Goal: Task Accomplishment & Management: Use online tool/utility

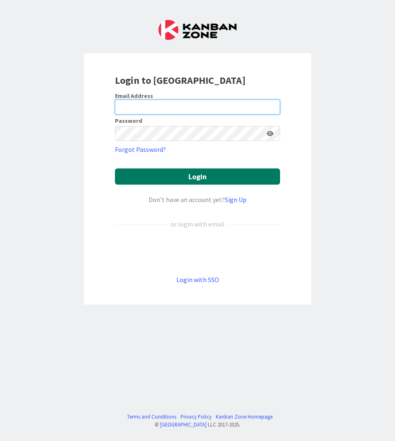
type input "Glaubitz"
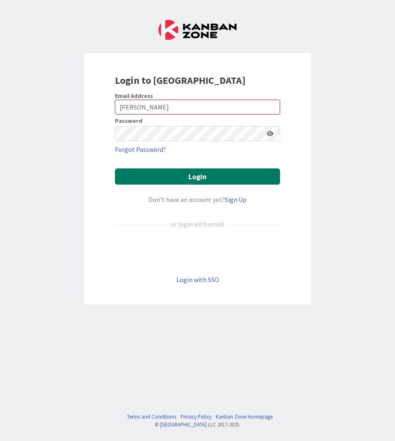
click at [166, 177] on button "Login" at bounding box center [197, 176] width 165 height 16
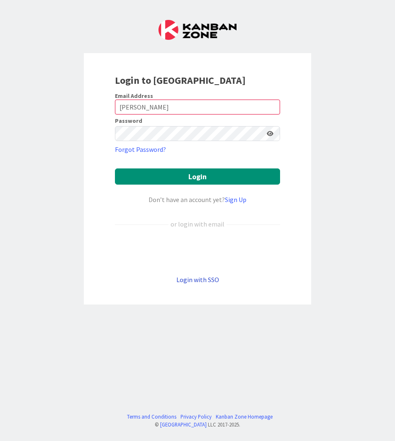
click at [192, 282] on link "Login with SSO" at bounding box center [197, 279] width 43 height 8
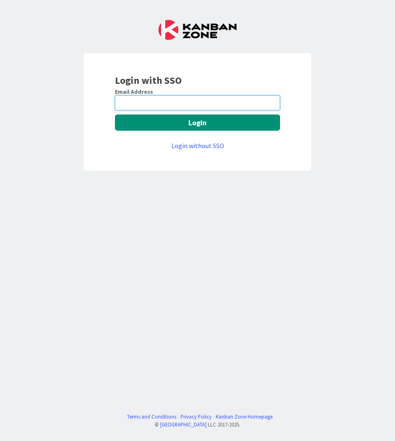
click at [161, 106] on input "email" at bounding box center [197, 102] width 165 height 15
type input "lglaubitz@huisman-nl.com"
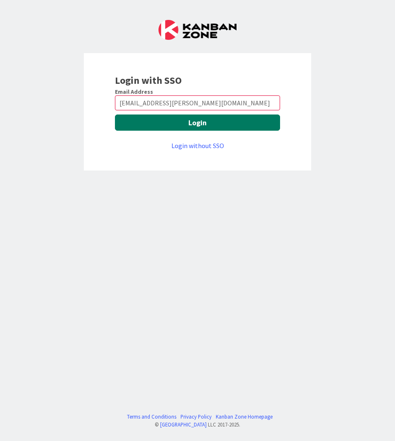
click at [190, 125] on button "Login" at bounding box center [197, 122] width 165 height 16
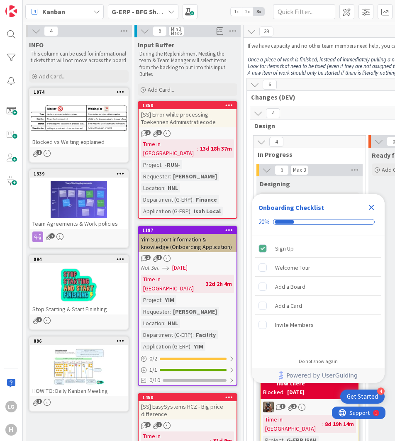
click at [366, 211] on div "Close Checklist" at bounding box center [371, 207] width 13 height 13
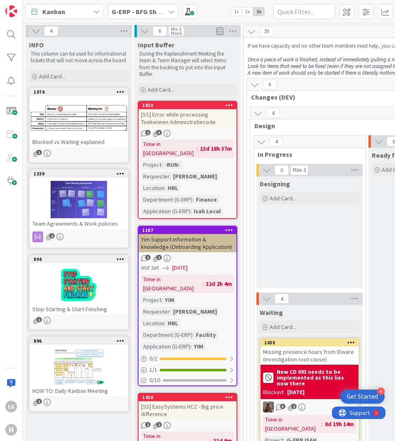
click at [161, 16] on span "G-ERP - BFG Shared Service" at bounding box center [138, 12] width 53 height 10
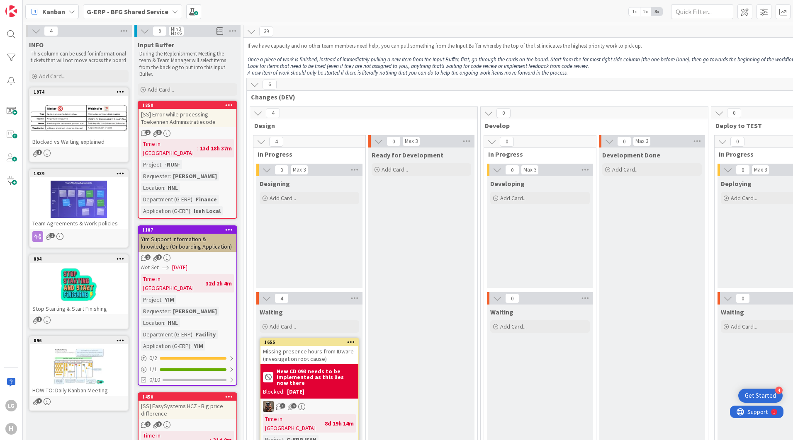
click at [31, 28] on button at bounding box center [36, 31] width 11 height 11
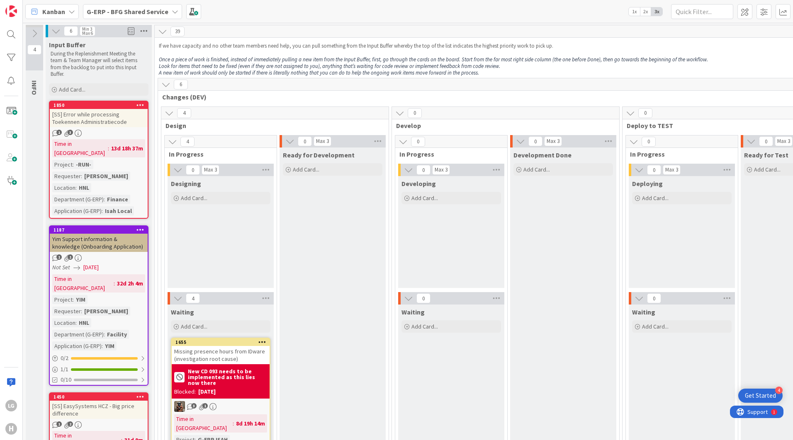
click at [144, 32] on icon at bounding box center [144, 31] width 11 height 12
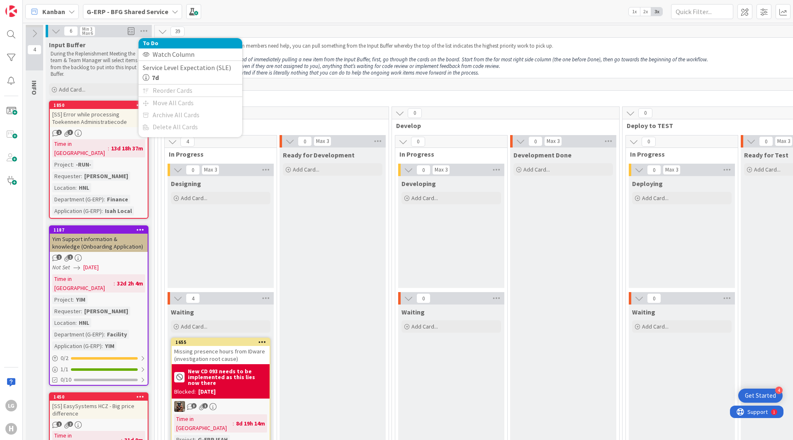
click at [137, 32] on div "6 Min 3 Max 6 To Do Watch Column Service Level Expectation (SLE) 7d Reorder Car…" at bounding box center [99, 31] width 106 height 12
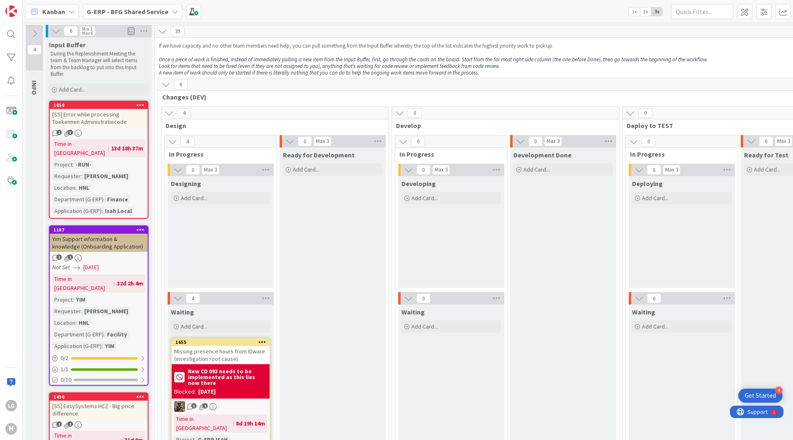
click at [129, 32] on span at bounding box center [131, 31] width 7 height 12
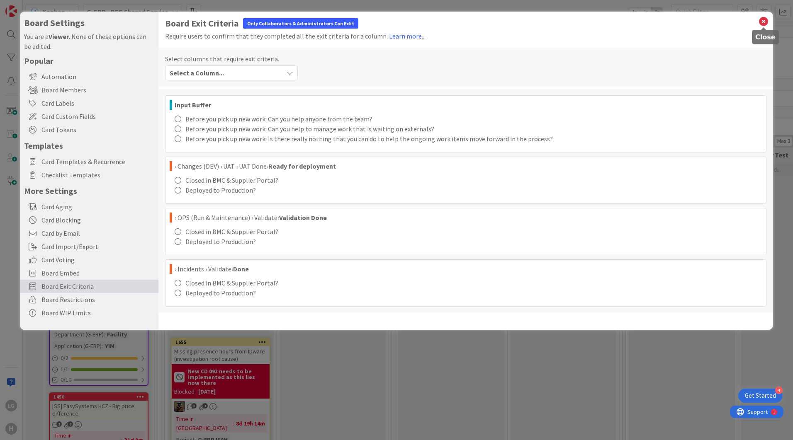
click at [394, 23] on icon at bounding box center [763, 22] width 11 height 12
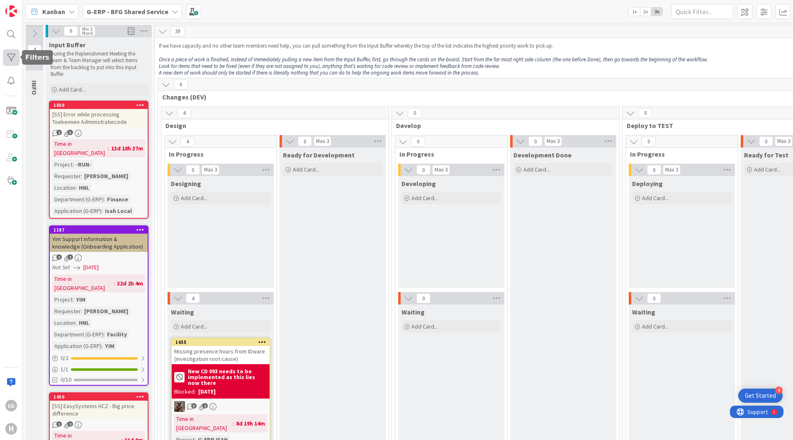
click at [15, 52] on div at bounding box center [11, 57] width 17 height 17
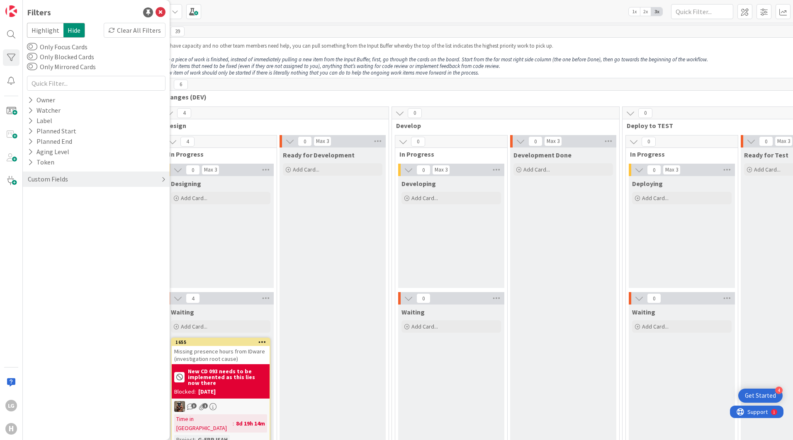
click at [48, 172] on div "Custom Fields" at bounding box center [96, 179] width 147 height 15
click at [30, 229] on icon at bounding box center [30, 227] width 5 height 7
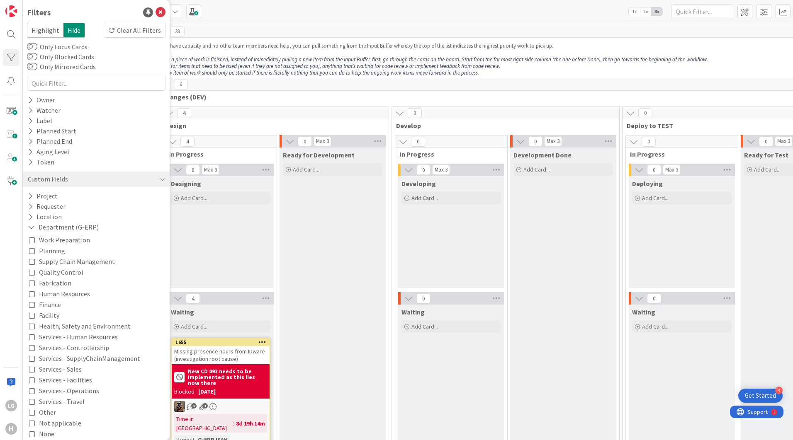
click at [31, 307] on icon at bounding box center [32, 305] width 6 height 6
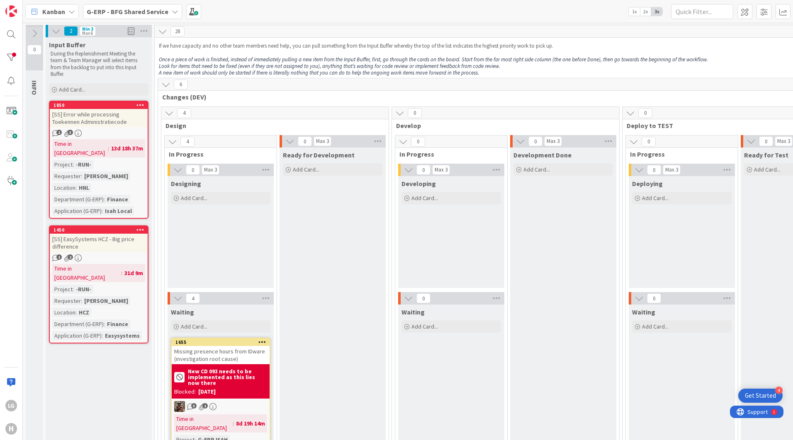
click at [61, 34] on button at bounding box center [56, 31] width 11 height 11
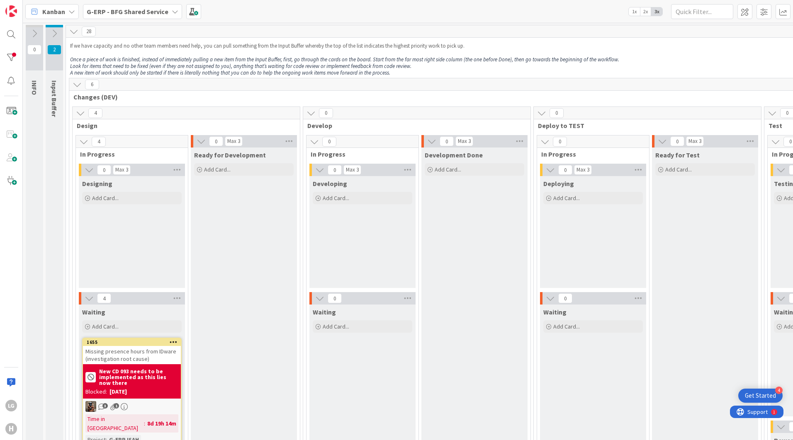
click at [56, 32] on icon at bounding box center [54, 33] width 9 height 9
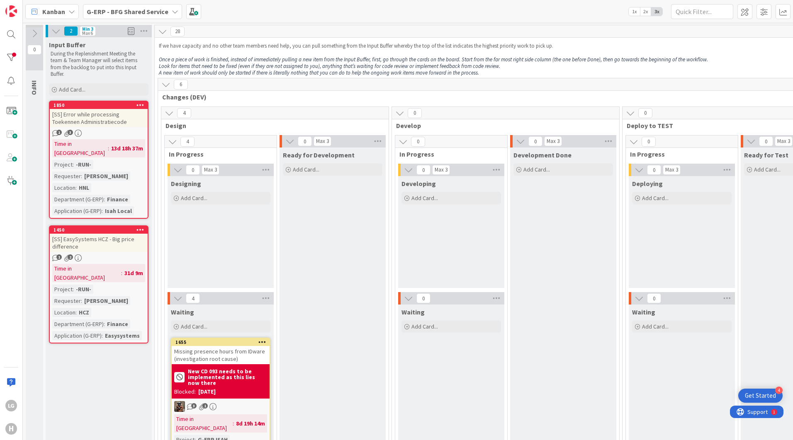
click at [158, 16] on span "G-ERP - BFG Shared Service" at bounding box center [128, 12] width 82 height 10
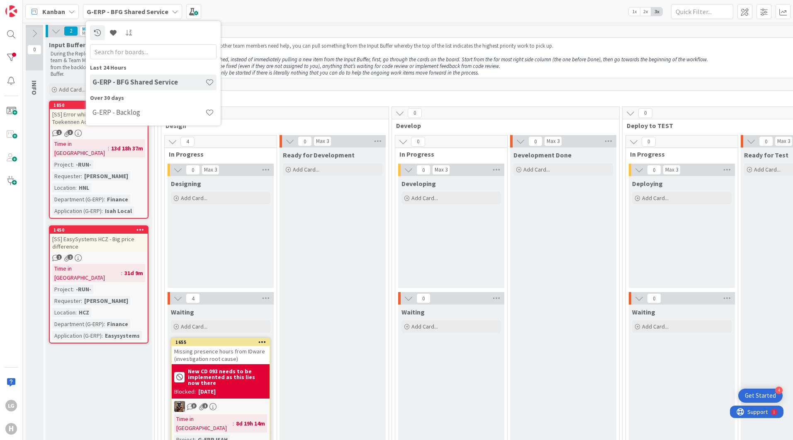
click at [259, 69] on em "A new item of work should only be started if there is literally nothing that yo…" at bounding box center [319, 72] width 320 height 7
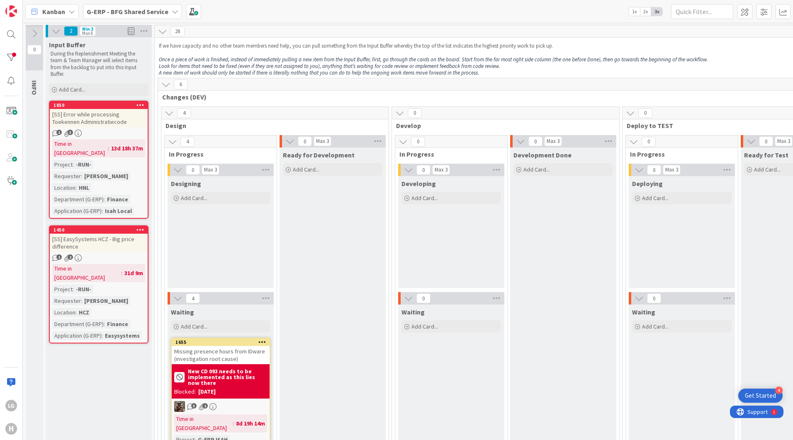
click at [171, 116] on icon at bounding box center [169, 113] width 9 height 9
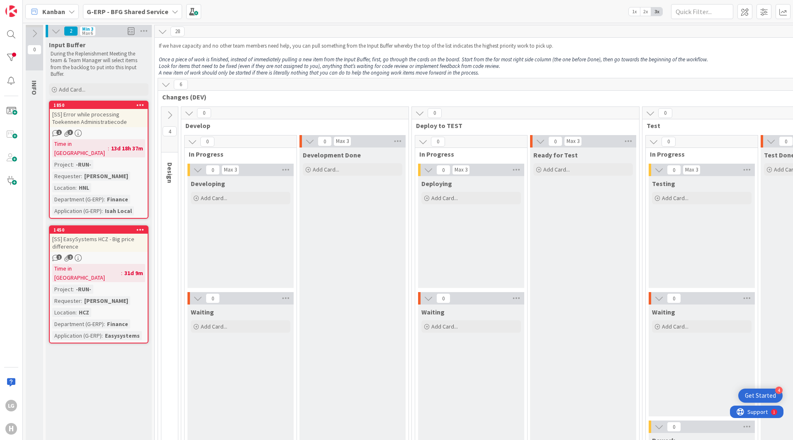
click at [190, 115] on icon at bounding box center [189, 113] width 9 height 9
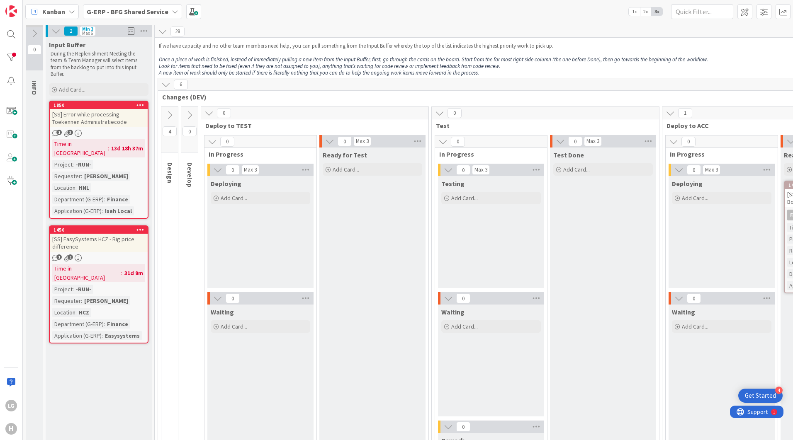
click at [162, 85] on icon at bounding box center [165, 84] width 9 height 9
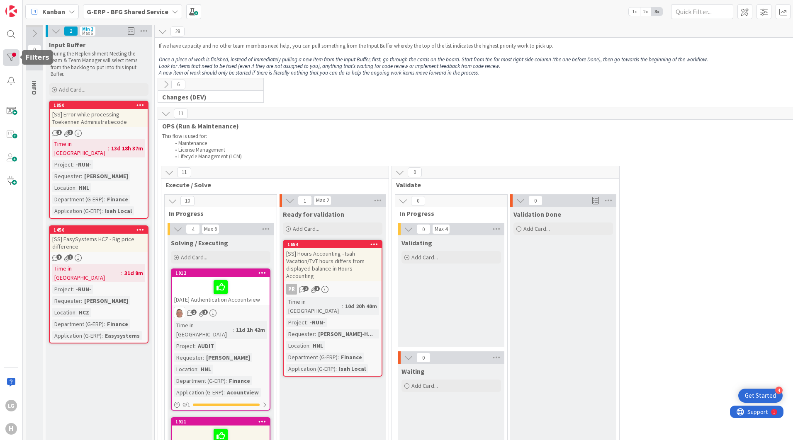
click at [13, 56] on div at bounding box center [11, 57] width 17 height 17
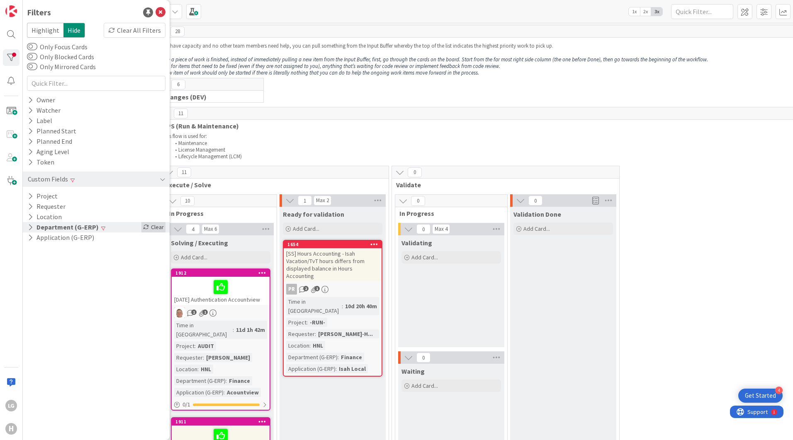
click at [156, 228] on div "Clear" at bounding box center [153, 227] width 24 height 10
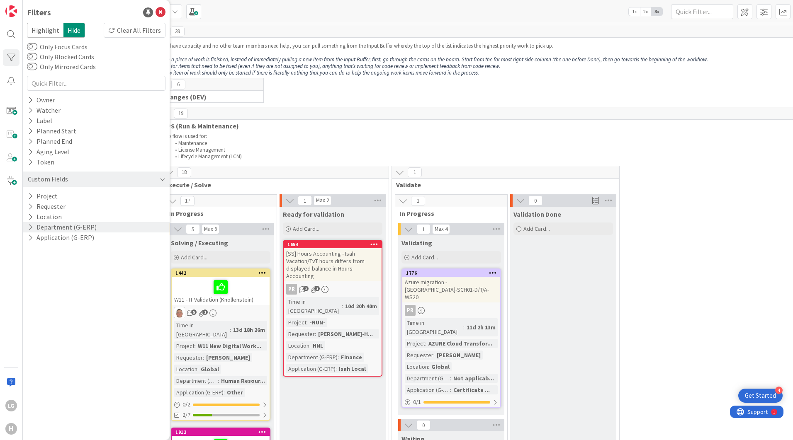
click at [321, 133] on p "This flow is used for:" at bounding box center [736, 136] width 1148 height 7
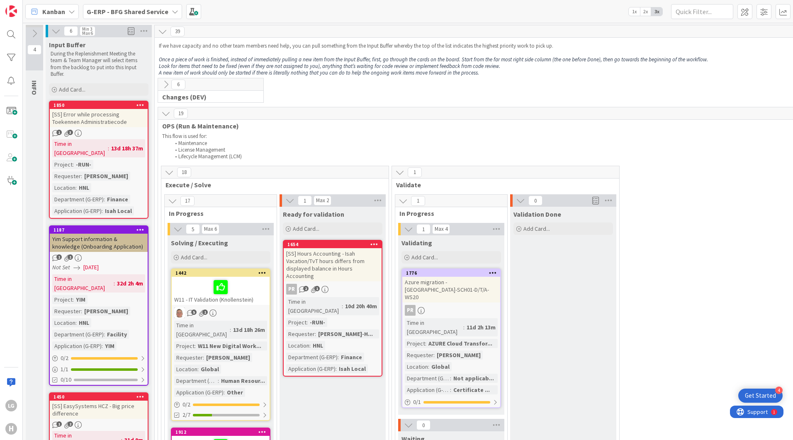
click at [166, 110] on icon at bounding box center [165, 113] width 9 height 9
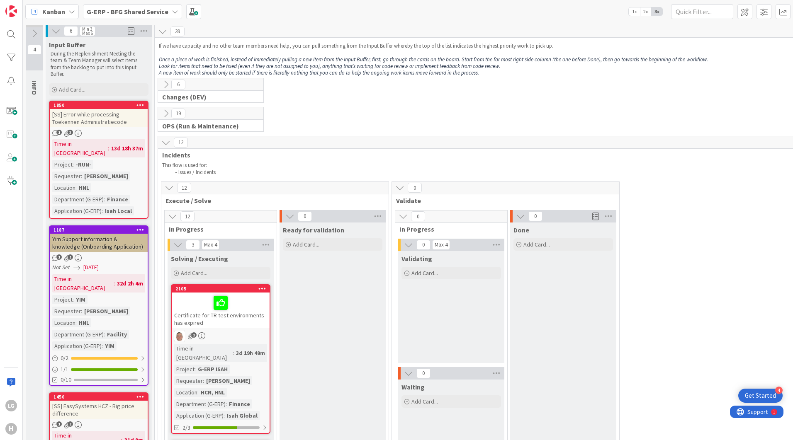
click at [164, 144] on icon at bounding box center [165, 142] width 9 height 9
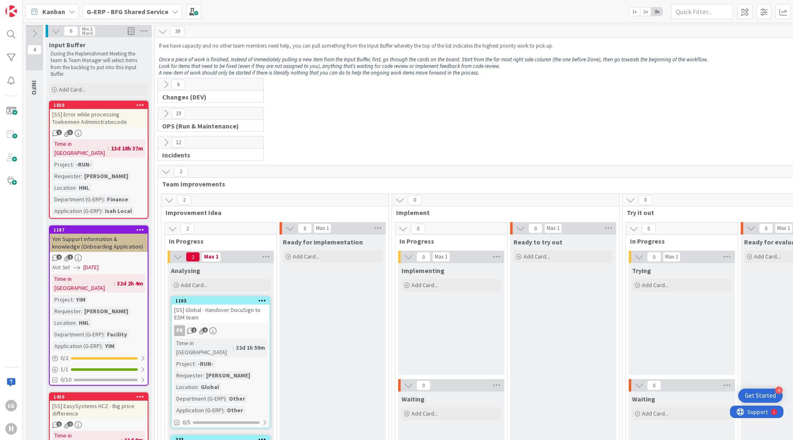
click at [168, 172] on icon at bounding box center [165, 171] width 9 height 9
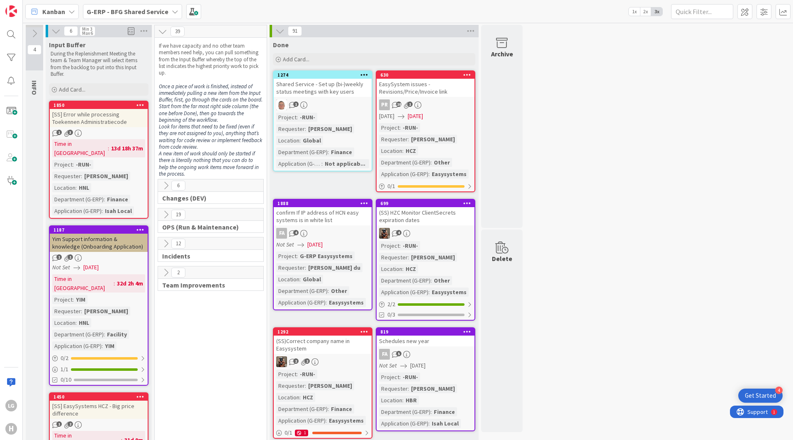
click at [285, 32] on button at bounding box center [280, 31] width 11 height 11
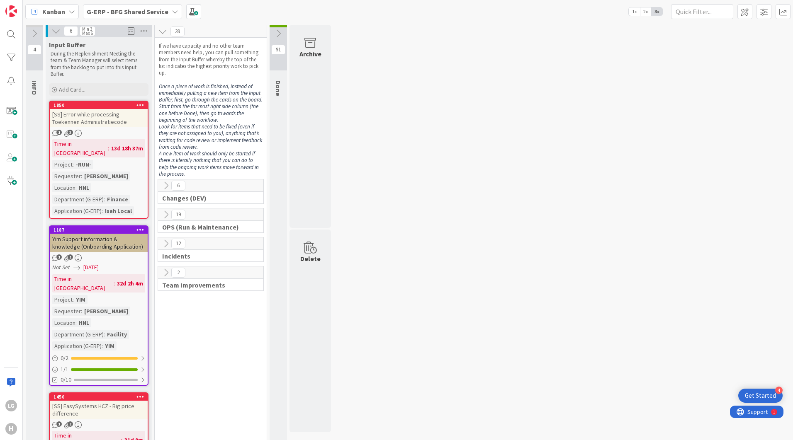
click at [155, 12] on b "G-ERP - BFG Shared Service" at bounding box center [128, 11] width 82 height 8
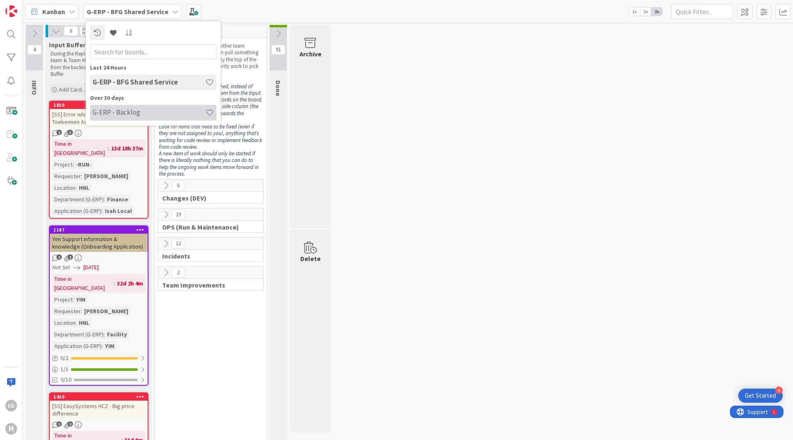
click at [124, 115] on h4 "G-ERP - Backlog" at bounding box center [148, 112] width 113 height 8
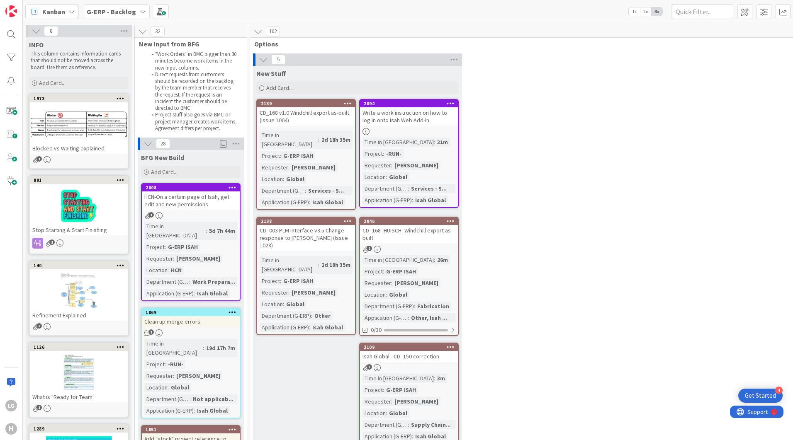
click at [264, 60] on icon at bounding box center [263, 59] width 9 height 9
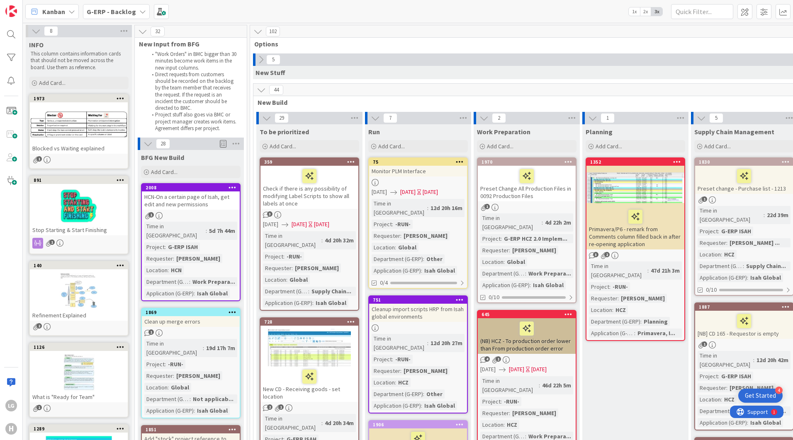
click at [263, 93] on icon at bounding box center [261, 89] width 9 height 9
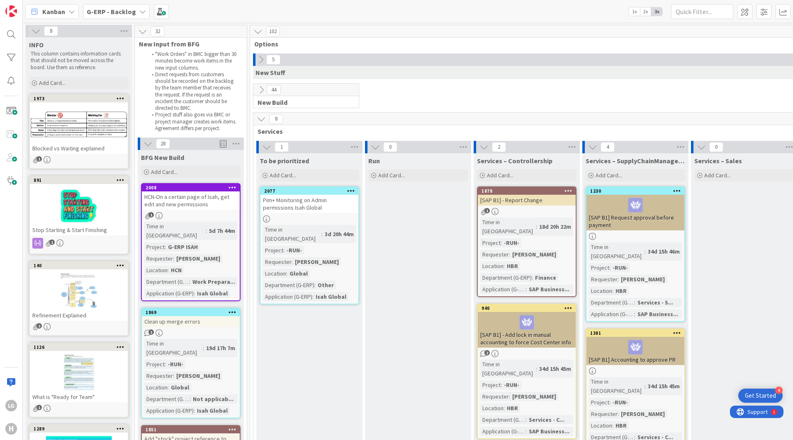
click at [260, 117] on icon at bounding box center [261, 118] width 9 height 9
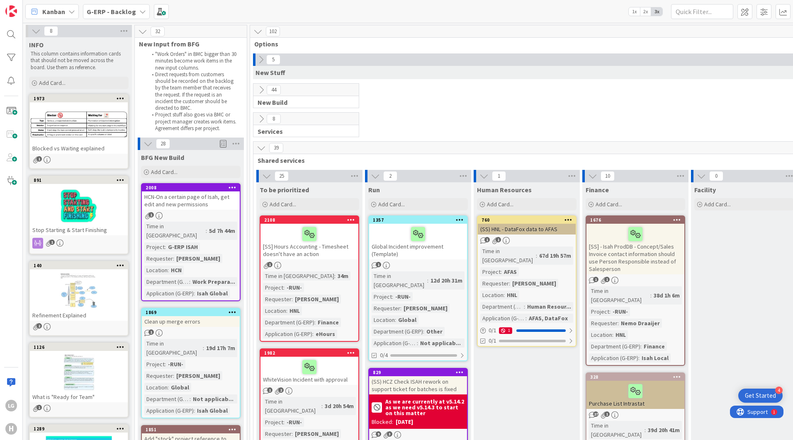
click at [394, 177] on icon at bounding box center [483, 176] width 9 height 9
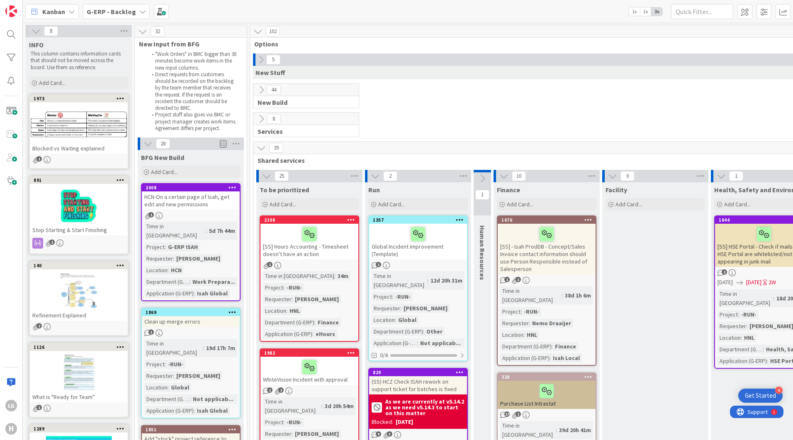
click at [394, 178] on icon at bounding box center [612, 176] width 9 height 9
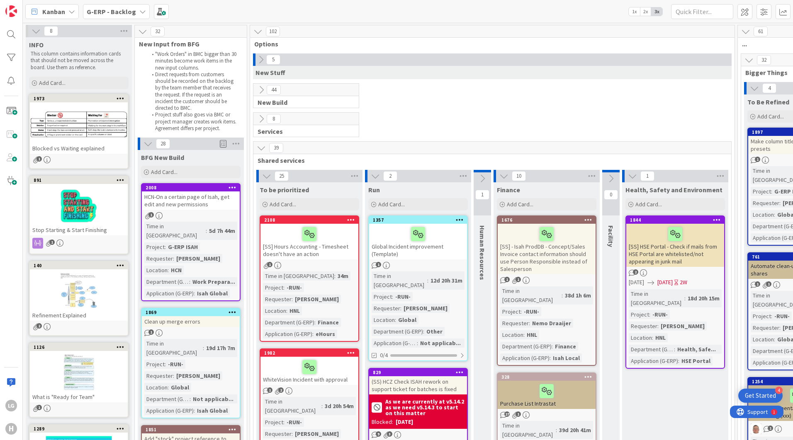
click at [394, 178] on icon at bounding box center [632, 176] width 9 height 9
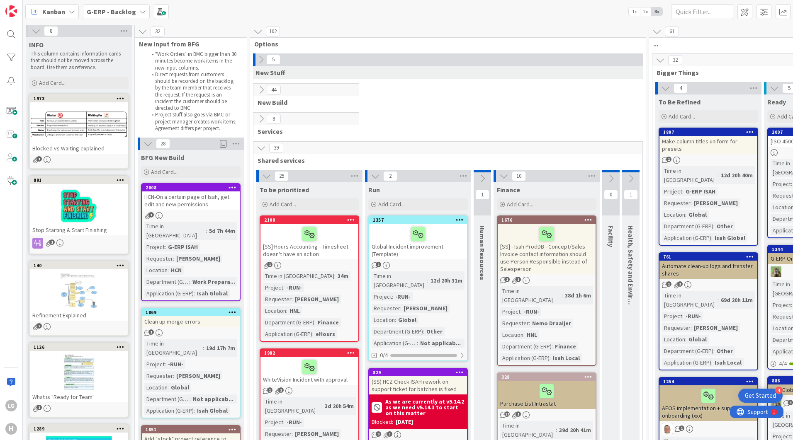
click at [394, 88] on icon at bounding box center [665, 88] width 9 height 9
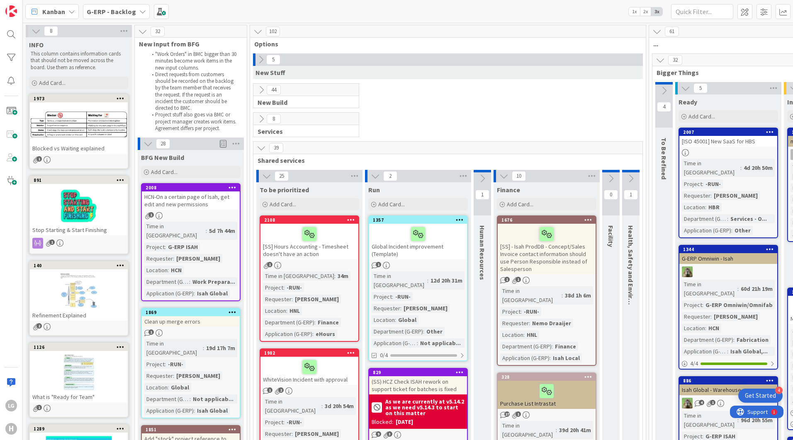
click at [394, 86] on icon at bounding box center [685, 88] width 9 height 9
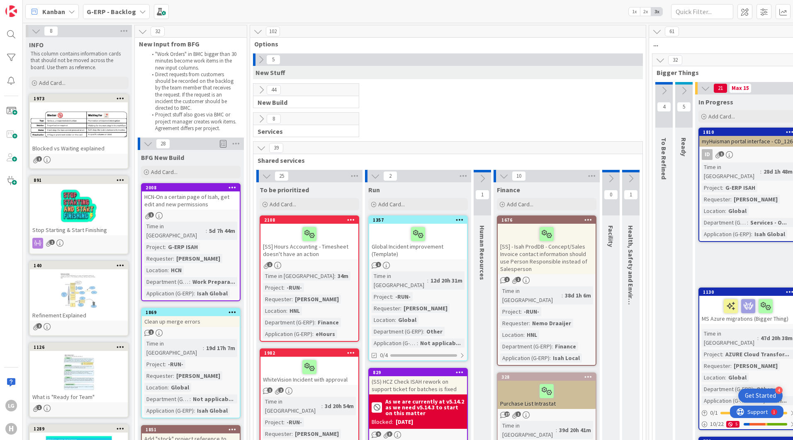
click at [394, 86] on icon at bounding box center [705, 88] width 9 height 9
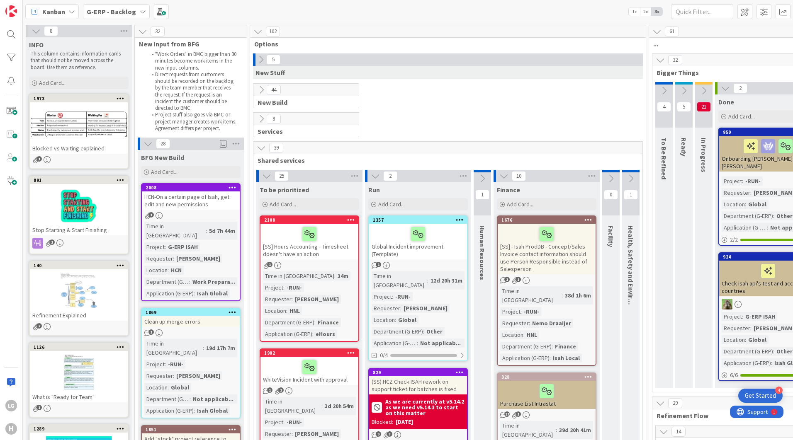
click at [394, 88] on icon at bounding box center [725, 88] width 9 height 9
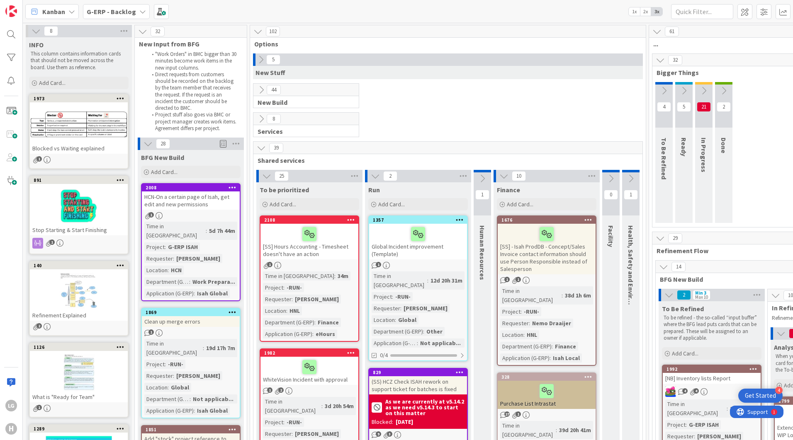
click at [394, 269] on icon at bounding box center [663, 267] width 9 height 9
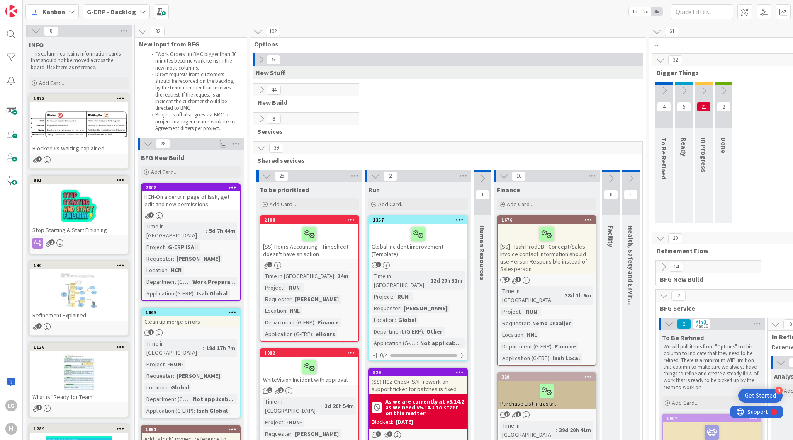
click at [394, 292] on icon at bounding box center [663, 296] width 9 height 9
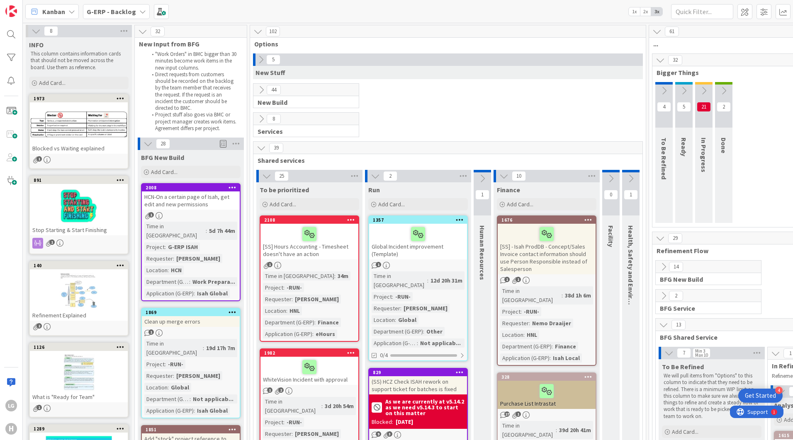
click at [394, 61] on icon at bounding box center [660, 60] width 9 height 9
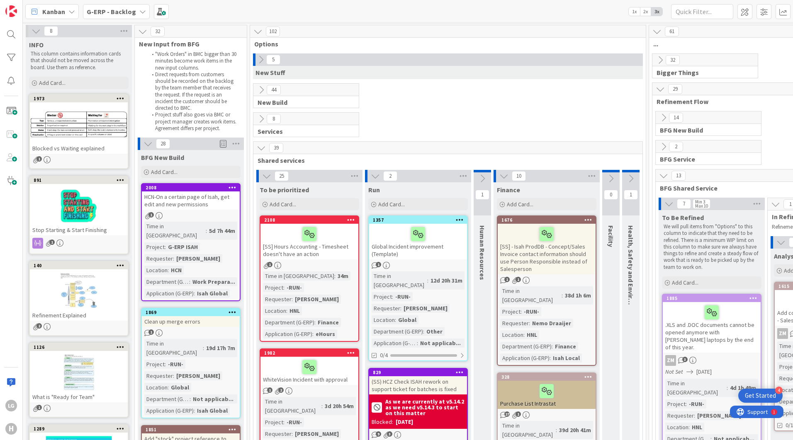
click at [394, 64] on icon at bounding box center [660, 60] width 9 height 9
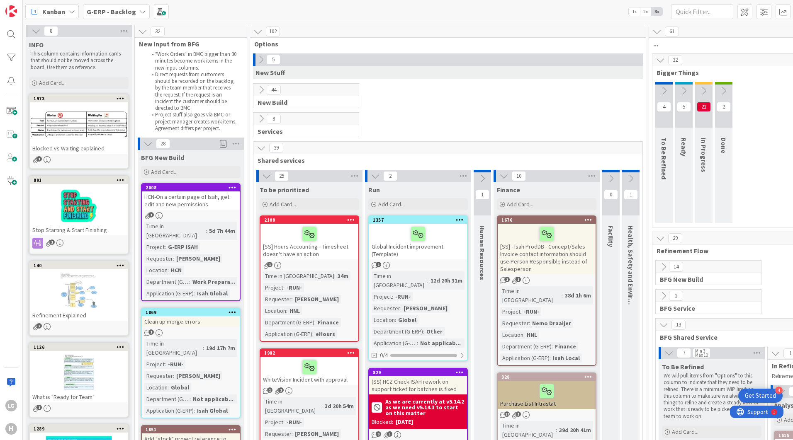
click at [394, 92] on icon at bounding box center [663, 90] width 9 height 9
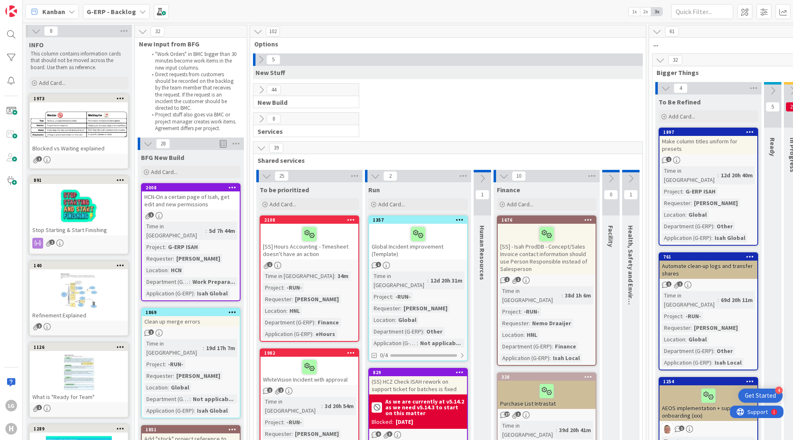
click at [394, 58] on icon at bounding box center [660, 60] width 9 height 9
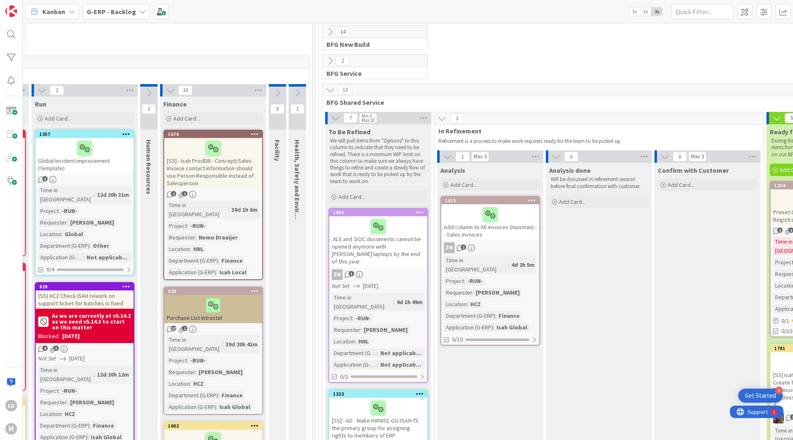
scroll to position [86, 333]
click at [394, 119] on icon at bounding box center [442, 118] width 9 height 9
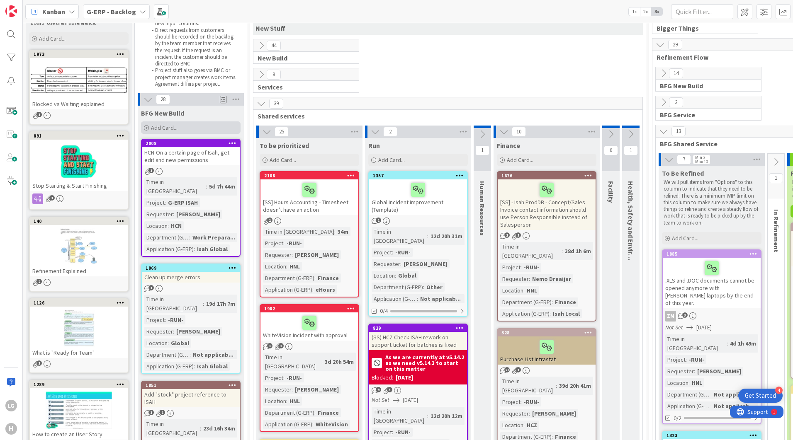
scroll to position [0, 0]
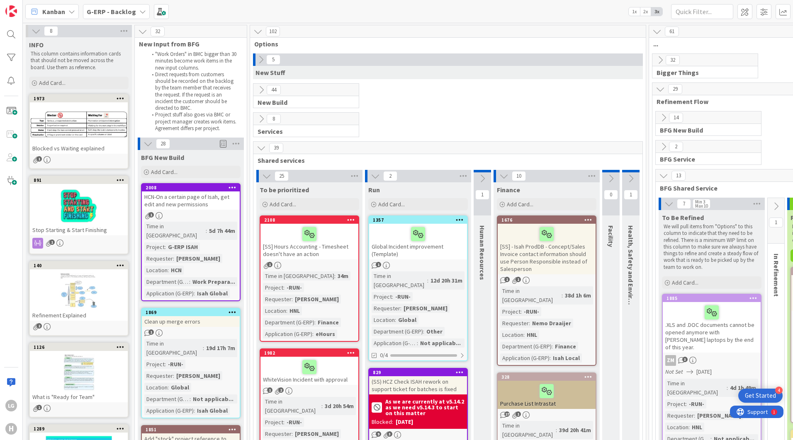
click at [30, 28] on div "8" at bounding box center [79, 31] width 106 height 12
click at [37, 31] on icon at bounding box center [36, 31] width 9 height 9
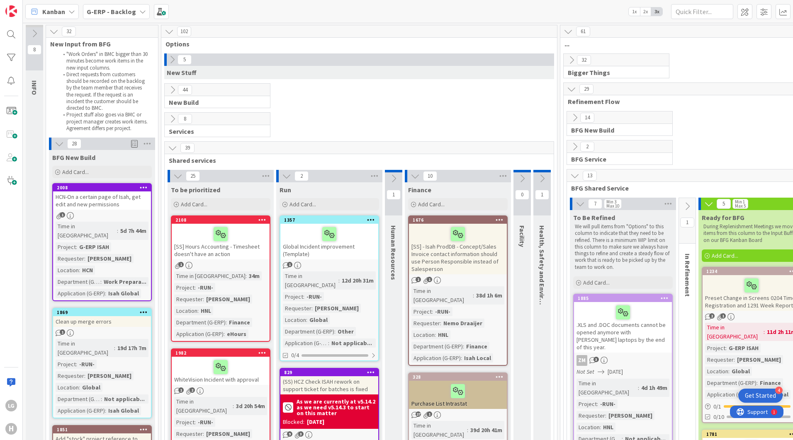
click at [50, 31] on icon at bounding box center [53, 31] width 9 height 9
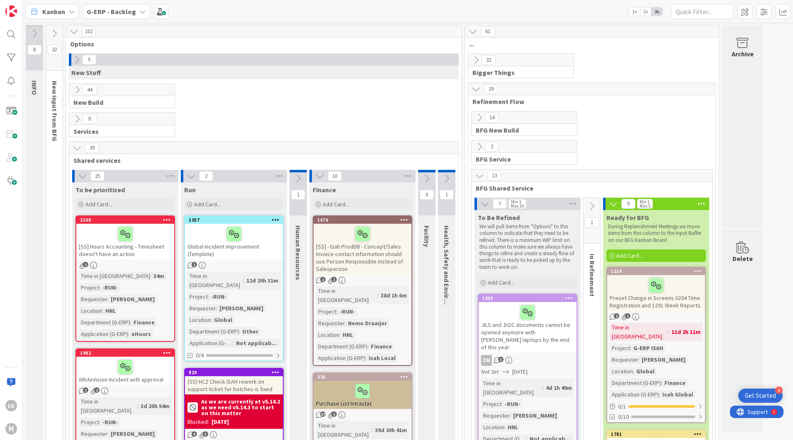
click at [50, 31] on icon at bounding box center [54, 33] width 9 height 9
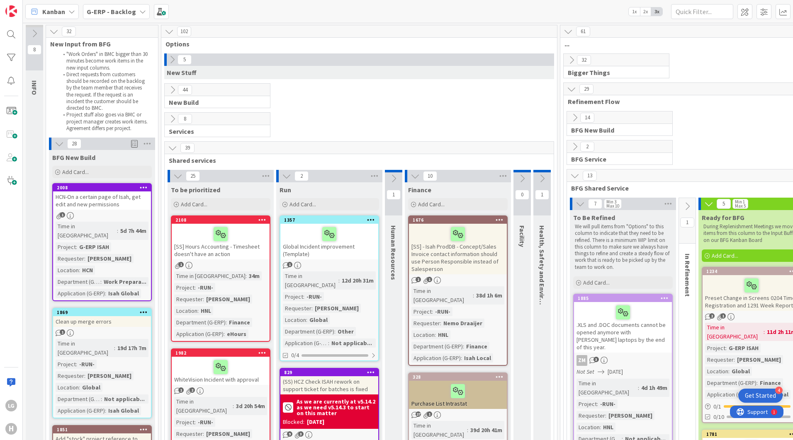
click at [300, 94] on div "44 New Build" at bounding box center [359, 97] width 392 height 29
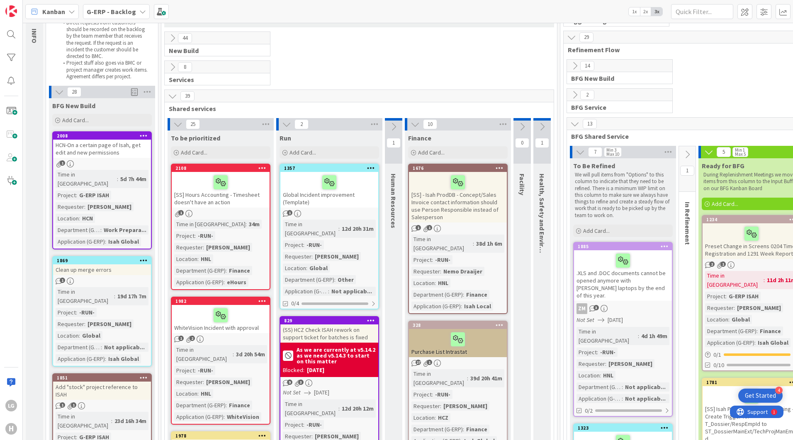
click at [62, 93] on icon at bounding box center [59, 92] width 9 height 9
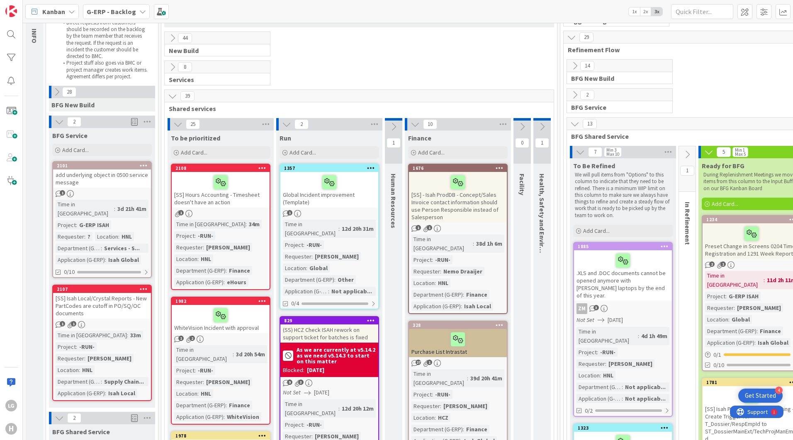
click at [57, 126] on icon at bounding box center [59, 121] width 9 height 9
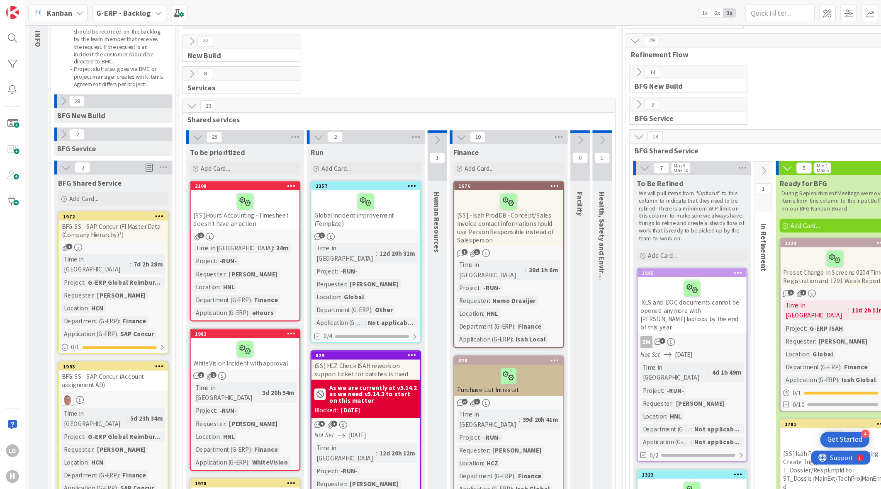
scroll to position [0, 0]
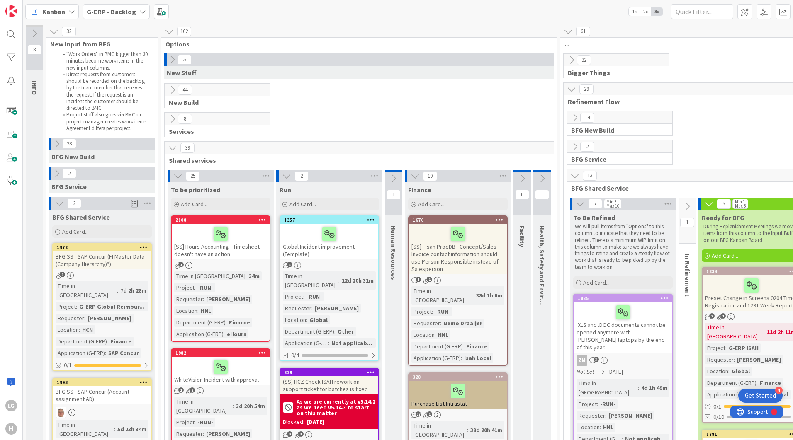
click at [382, 131] on div "8 Services" at bounding box center [359, 126] width 392 height 29
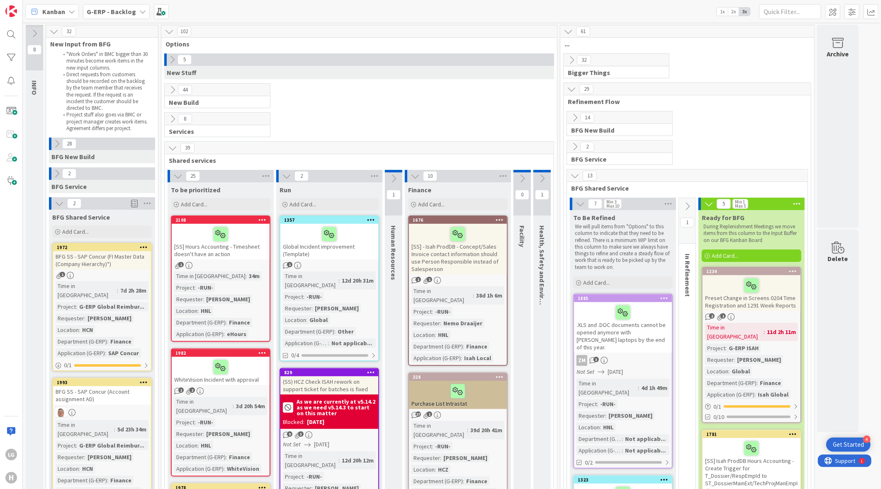
drag, startPoint x: 696, startPoint y: 0, endPoint x: 461, endPoint y: 117, distance: 262.7
click at [394, 117] on div "8 Services" at bounding box center [359, 126] width 392 height 29
click at [394, 134] on div "8 Services" at bounding box center [359, 126] width 392 height 29
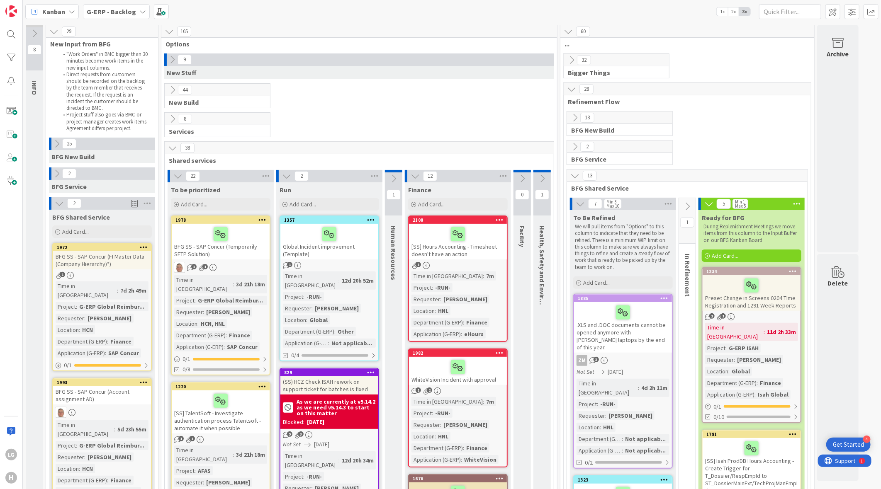
click at [289, 173] on icon at bounding box center [286, 176] width 9 height 9
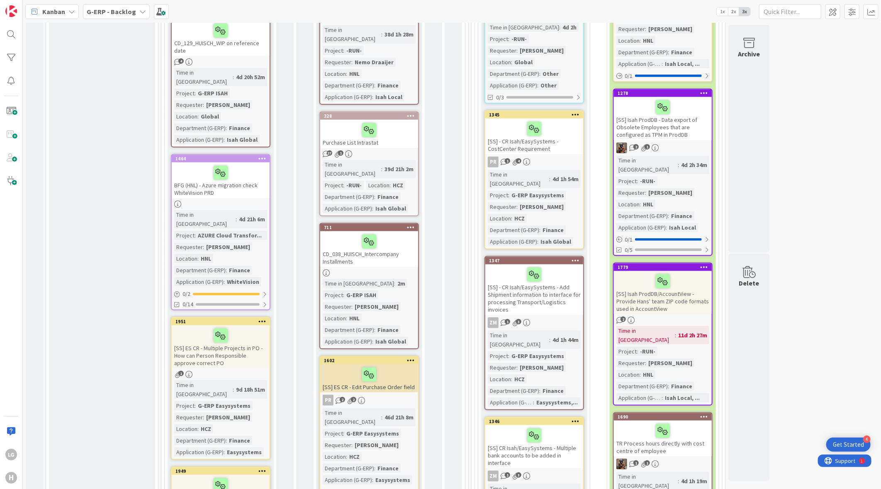
scroll to position [543, 0]
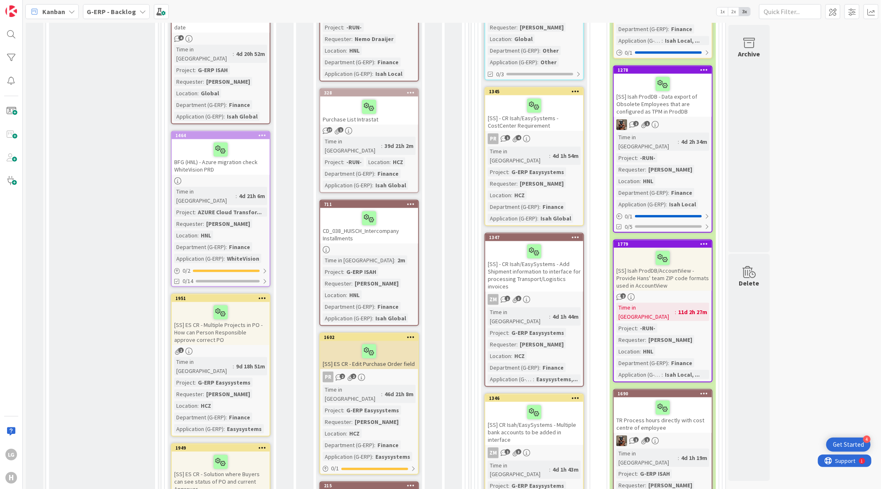
drag, startPoint x: 229, startPoint y: 302, endPoint x: 367, endPoint y: 307, distance: 138.6
click at [367, 307] on div "22 To be prioritized Add Card... 1978 BFG SS - SAP Concur (Temporarily SFTP Sol…" at bounding box center [314, 418] width 297 height 1582
drag, startPoint x: 245, startPoint y: 291, endPoint x: 250, endPoint y: 246, distance: 45.9
click at [250, 246] on div "To be prioritized Add Card... 1978 BFG SS - SAP Concur (Temporarily SFTP Soluti…" at bounding box center [221, 422] width 106 height 1566
click at [259, 295] on icon at bounding box center [262, 298] width 8 height 6
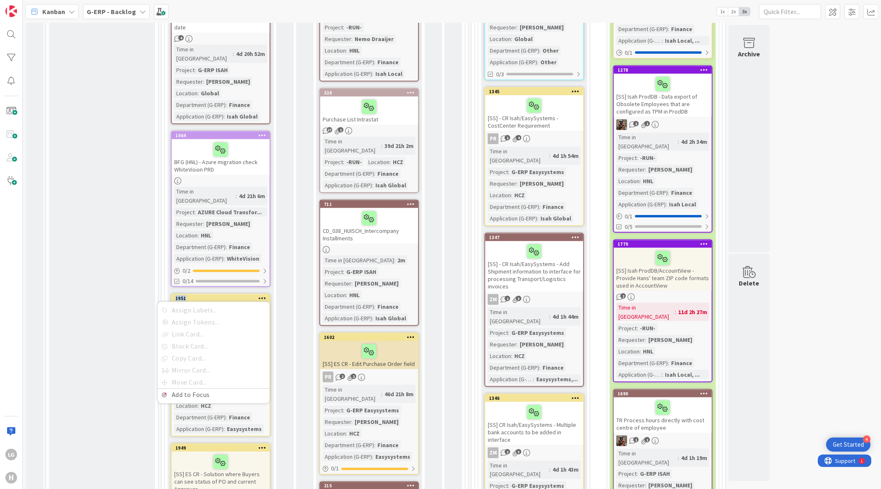
drag, startPoint x: 231, startPoint y: 265, endPoint x: 78, endPoint y: 320, distance: 162.7
drag, startPoint x: 78, startPoint y: 320, endPoint x: 104, endPoint y: 317, distance: 26.2
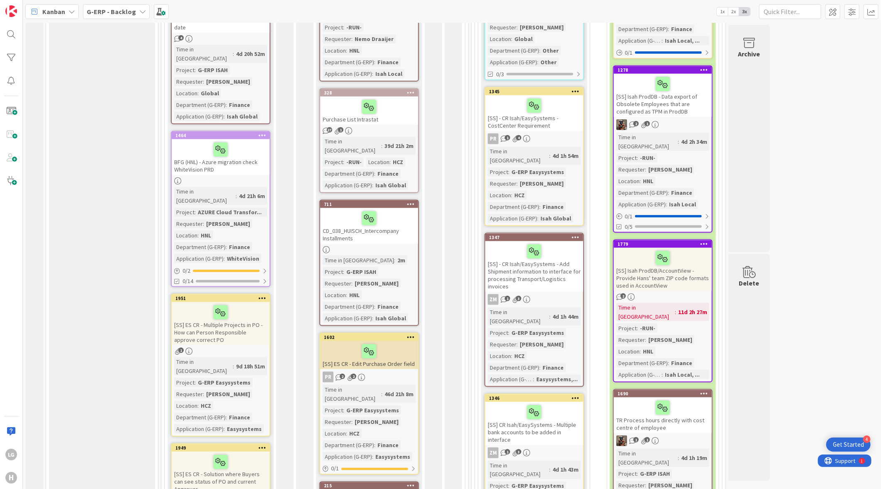
drag, startPoint x: 196, startPoint y: 262, endPoint x: 229, endPoint y: 382, distance: 124.0
click at [229, 382] on div "1951 Assign Labels... Assign Tokens... Link Card... Block Card... Copy Card... …" at bounding box center [221, 365] width 100 height 143
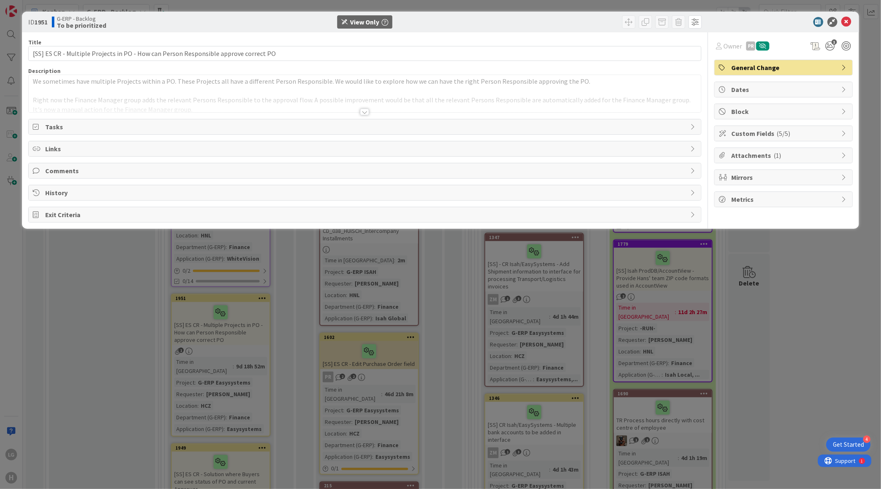
click at [364, 114] on div at bounding box center [364, 112] width 9 height 7
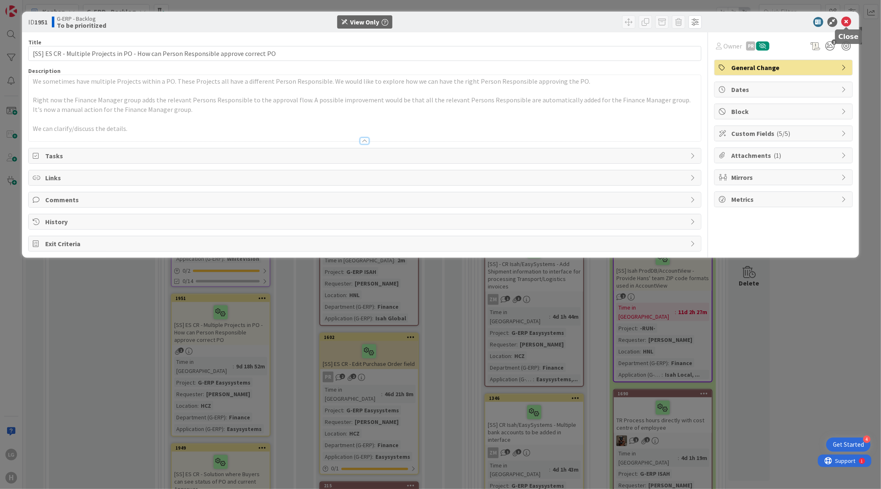
click at [850, 19] on icon at bounding box center [847, 22] width 10 height 10
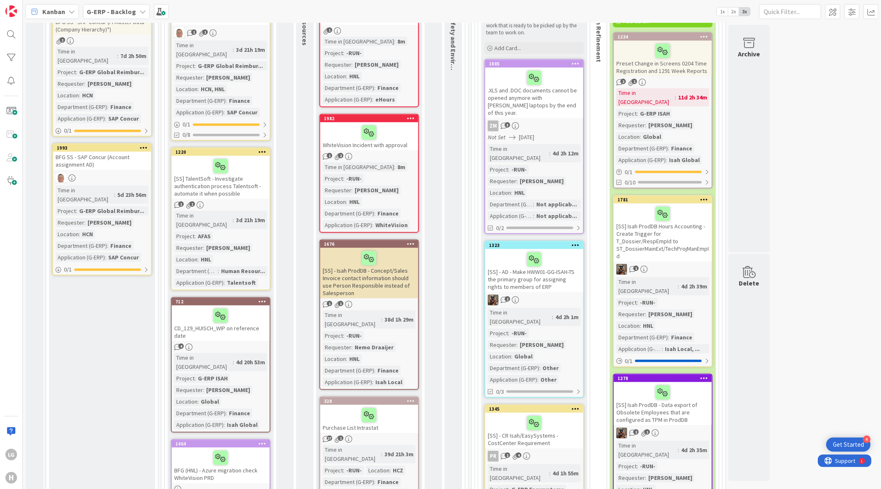
scroll to position [199, 0]
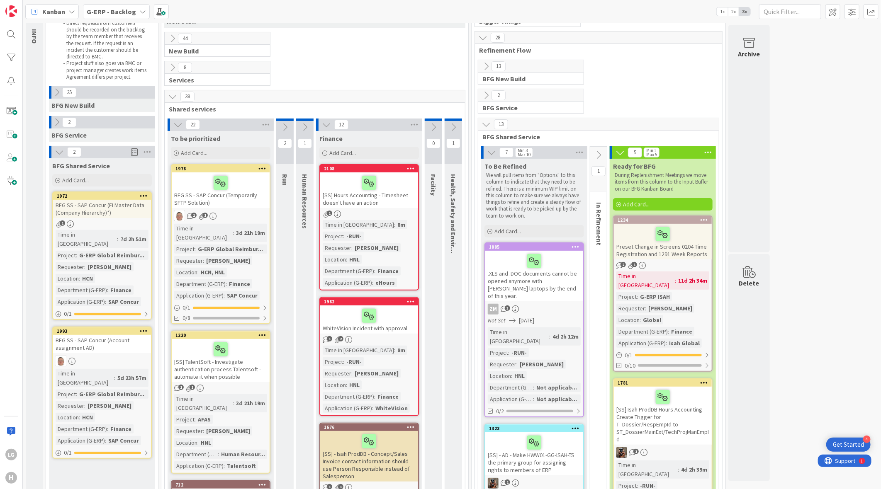
scroll to position [52, 0]
